Goal: Find specific page/section: Find specific page/section

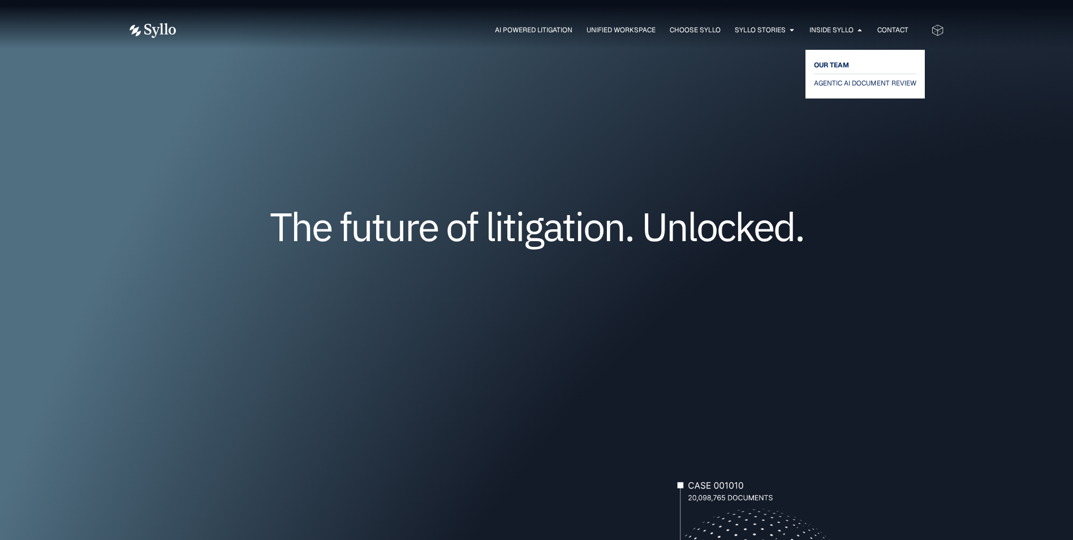
click at [839, 64] on span "OUR TEAM" at bounding box center [831, 65] width 35 height 14
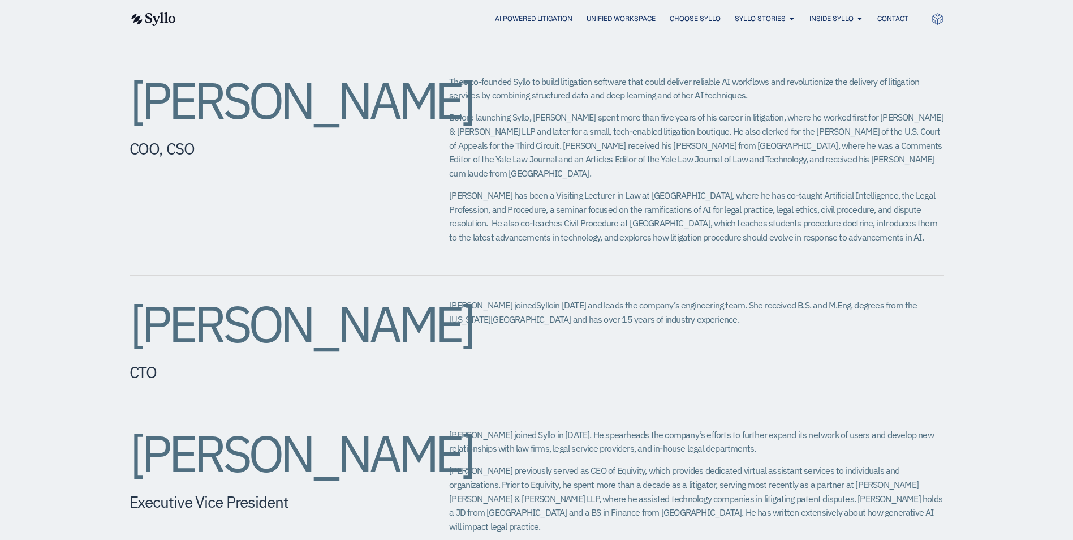
scroll to position [679, 0]
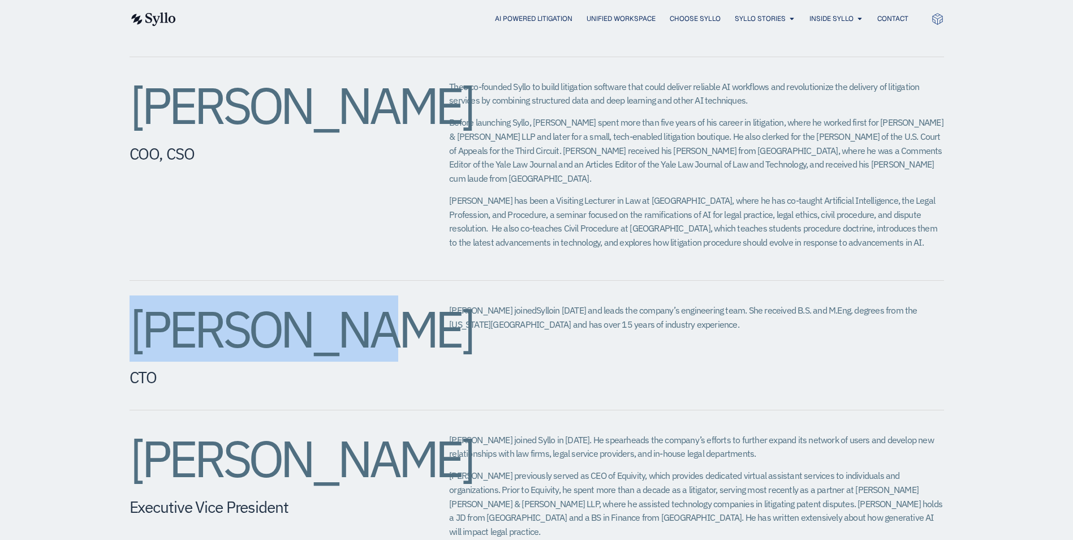
drag, startPoint x: 124, startPoint y: 291, endPoint x: 380, endPoint y: 266, distance: 257.5
click at [380, 266] on div "Jeffrey Chivers CEO, Head of Product Jeff co-founded Syllo in 2019 to build sof…" at bounding box center [536, 344] width 1073 height 1140
copy h2 "Amy Slagle"
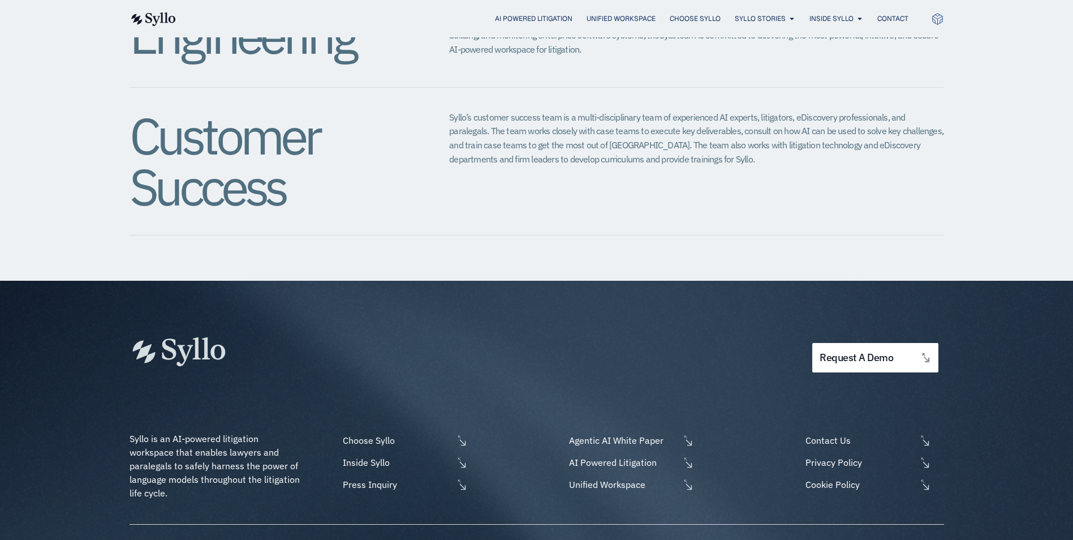
scroll to position [1383, 0]
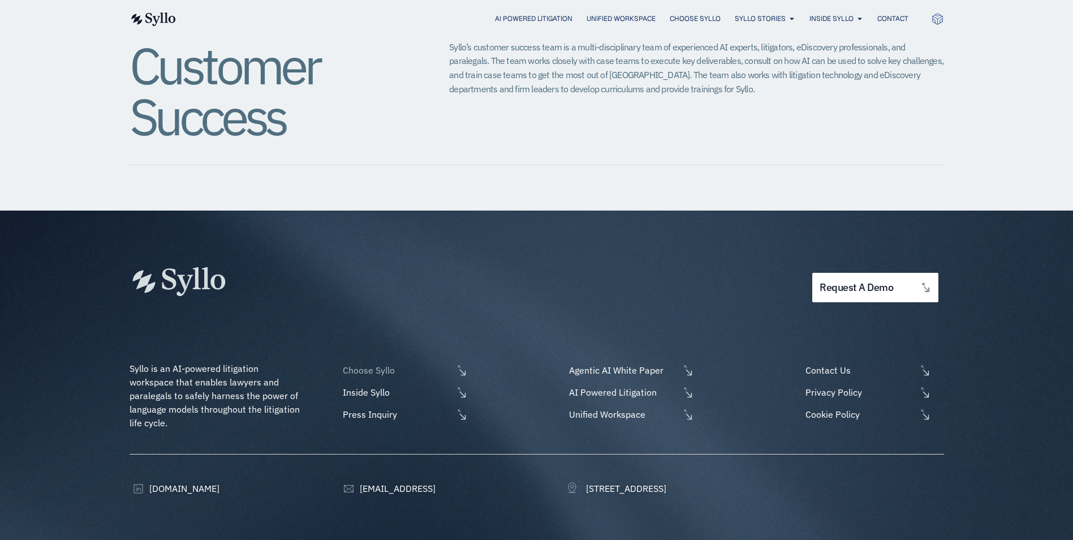
click at [346, 363] on span "Choose Syllo" at bounding box center [396, 370] width 113 height 14
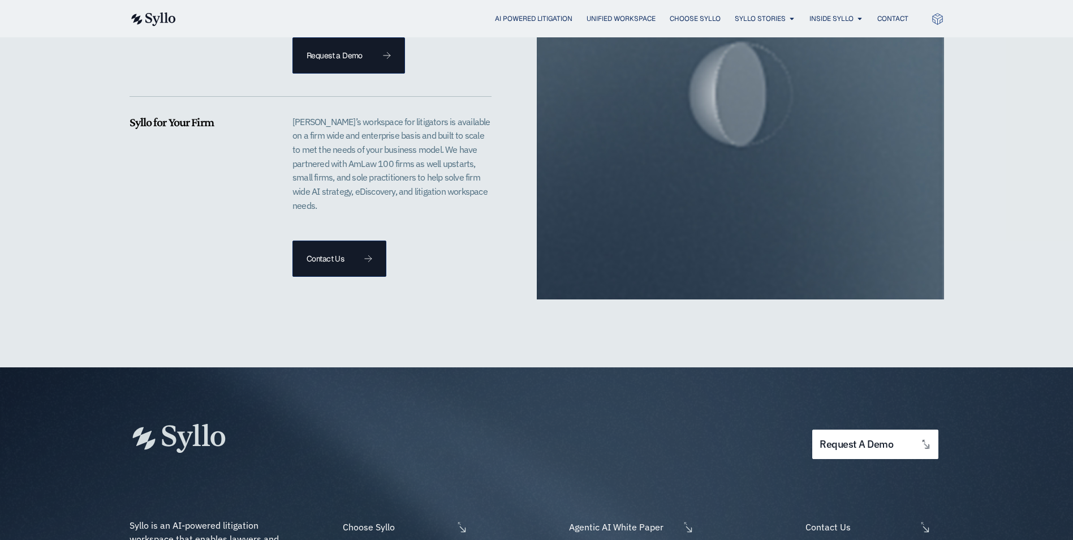
scroll to position [2665, 0]
